Goal: Find specific page/section: Find specific page/section

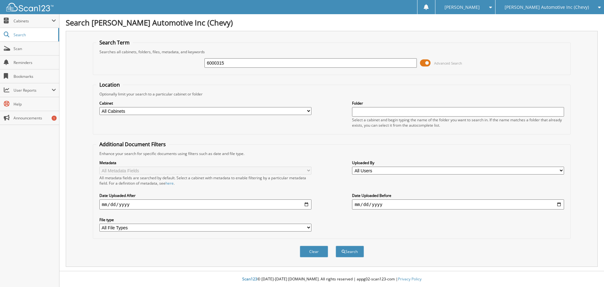
type input "6000315"
click at [336, 245] on button "Search" at bounding box center [350, 251] width 28 height 12
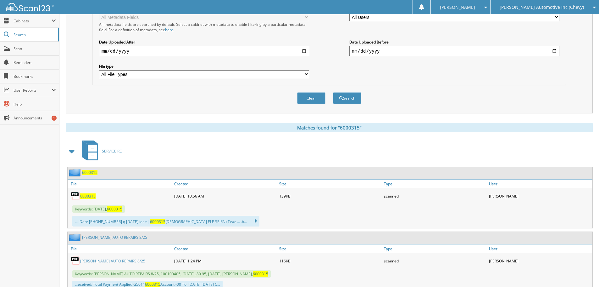
scroll to position [157, 0]
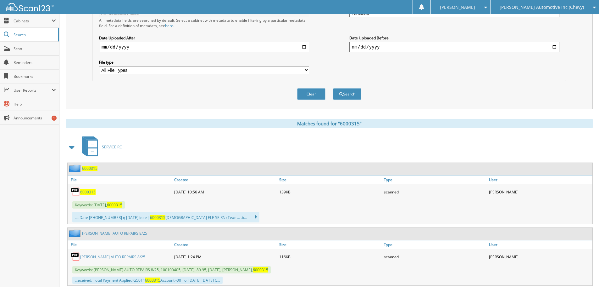
click at [84, 192] on span "6000315" at bounding box center [87, 191] width 15 height 5
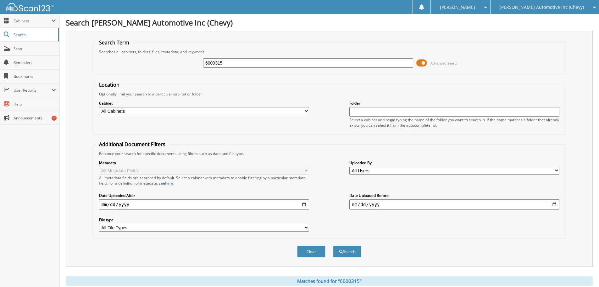
drag, startPoint x: 228, startPoint y: 63, endPoint x: 163, endPoint y: 65, distance: 65.1
click at [163, 65] on div "6000315 Advanced Search" at bounding box center [329, 62] width 467 height 17
paste input "16718"
type input "16718"
click at [333, 245] on button "Search" at bounding box center [347, 251] width 28 height 12
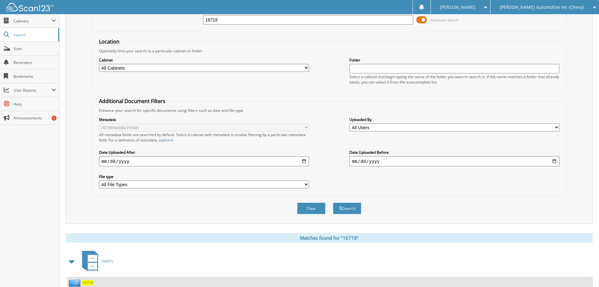
scroll to position [126, 0]
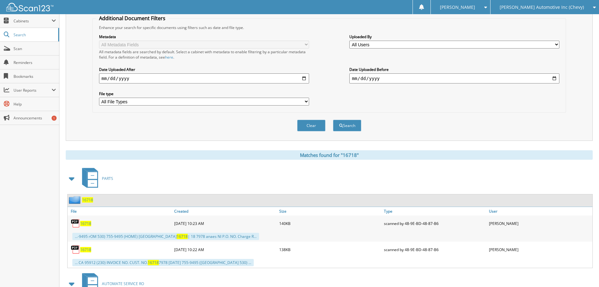
click at [82, 220] on link "16718" at bounding box center [85, 222] width 11 height 5
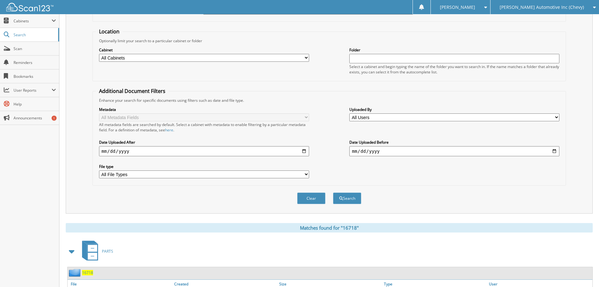
scroll to position [0, 0]
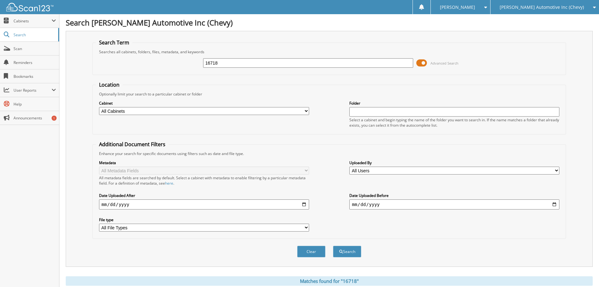
click at [530, 8] on span "[PERSON_NAME] Automotive Inc (Chevy)" at bounding box center [542, 7] width 84 height 4
click at [523, 19] on link "[PERSON_NAME] Motors (Ford)" at bounding box center [545, 19] width 109 height 11
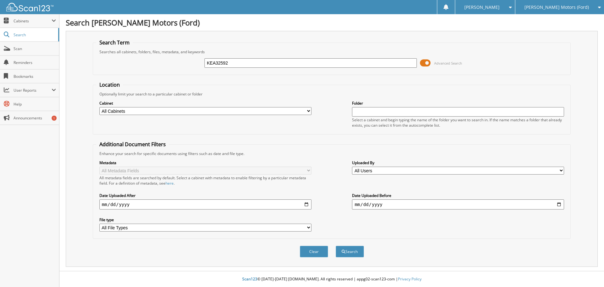
type input "KEA32592"
click at [336, 245] on button "Search" at bounding box center [350, 251] width 28 height 12
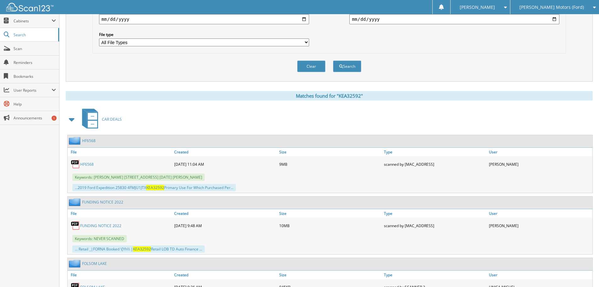
scroll to position [189, 0]
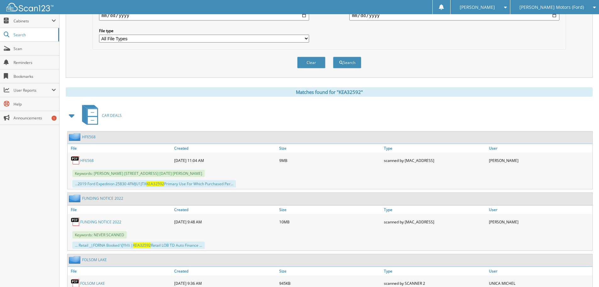
click at [89, 160] on link "HF6568" at bounding box center [87, 160] width 14 height 5
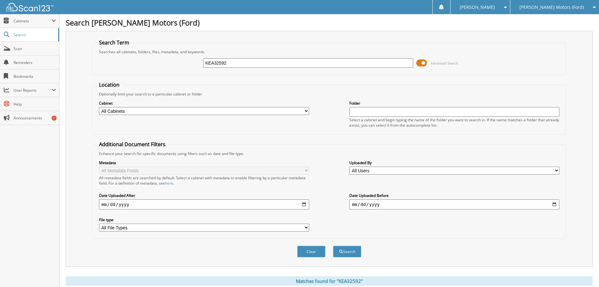
drag, startPoint x: 172, startPoint y: 75, endPoint x: 145, endPoint y: 78, distance: 26.6
click at [140, 80] on form "Search Term Searches all cabinets, folders, files, metadata, and keywords KEA32…" at bounding box center [329, 151] width 474 height 225
paste input "fornaciari"
type input "fornaciari"
click at [333, 245] on button "Search" at bounding box center [347, 251] width 28 height 12
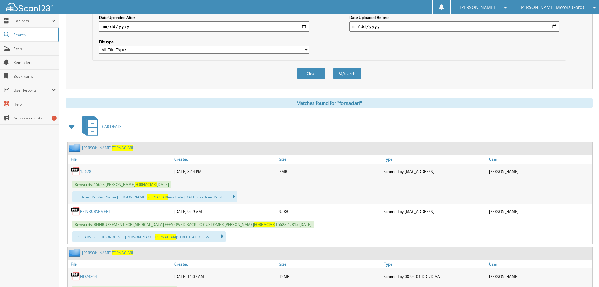
scroll to position [189, 0]
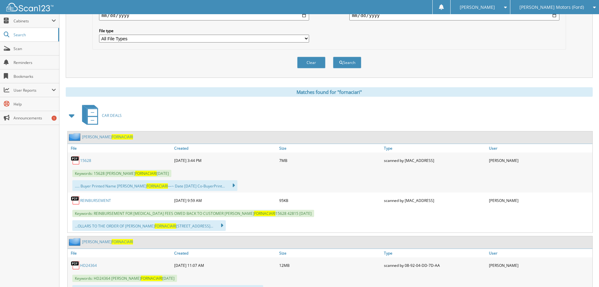
click at [89, 265] on link "HD24364" at bounding box center [88, 264] width 17 height 5
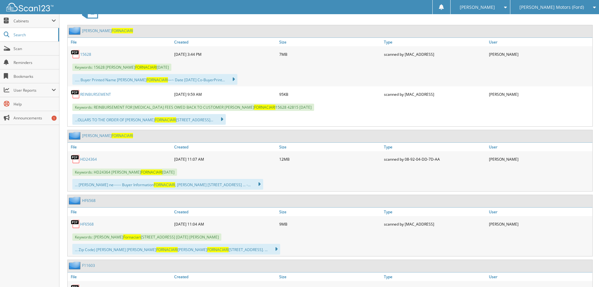
scroll to position [314, 0]
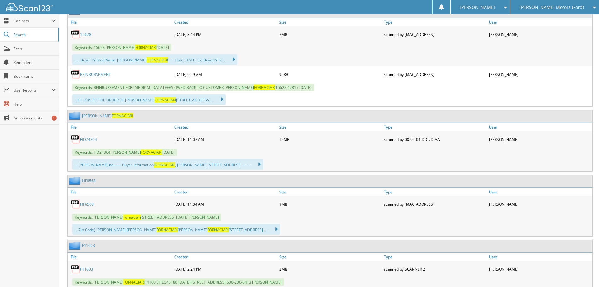
click at [80, 204] on link "HF6568" at bounding box center [87, 203] width 14 height 5
